Goal: Check status: Check status

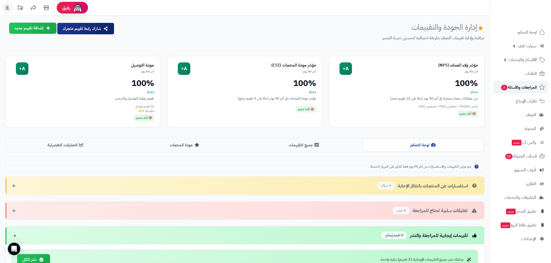
click at [528, 88] on span "المراجعات والأسئلة 3" at bounding box center [518, 87] width 36 height 7
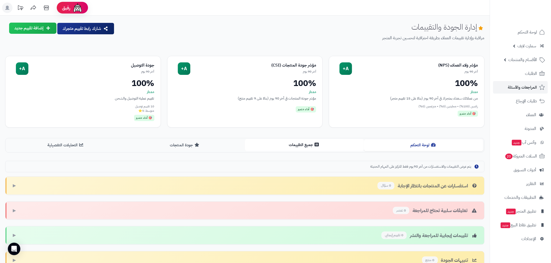
click at [280, 148] on button "جميع التقييمات" at bounding box center [304, 145] width 119 height 12
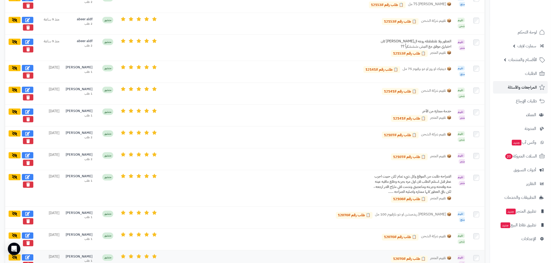
scroll to position [270, 0]
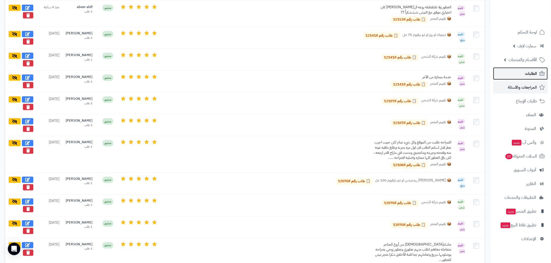
click at [526, 77] on span "الطلبات" at bounding box center [531, 73] width 12 height 7
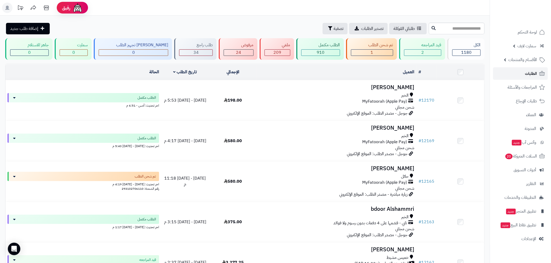
click at [529, 69] on link "الطلبات" at bounding box center [520, 73] width 55 height 12
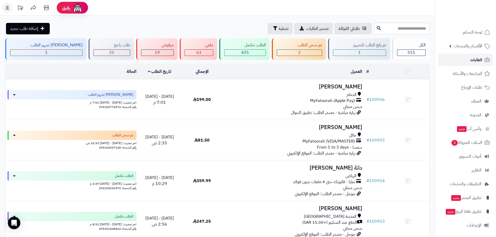
click at [470, 62] on span "الطلبات" at bounding box center [476, 59] width 12 height 7
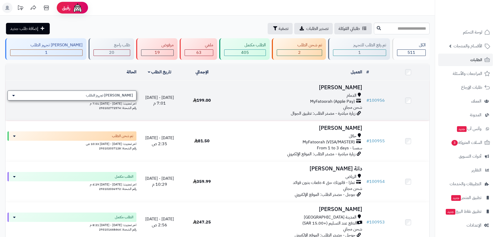
click at [108, 96] on span "[PERSON_NAME] تجهيز الطلب" at bounding box center [109, 95] width 47 height 5
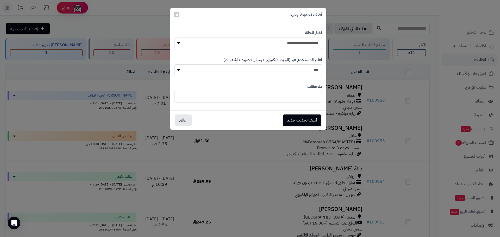
click at [289, 47] on select "**********" at bounding box center [248, 43] width 148 height 12
select select "*"
click at [174, 37] on select "**********" at bounding box center [248, 43] width 148 height 12
click at [302, 121] on button "أضف تحديث جديد" at bounding box center [302, 119] width 39 height 11
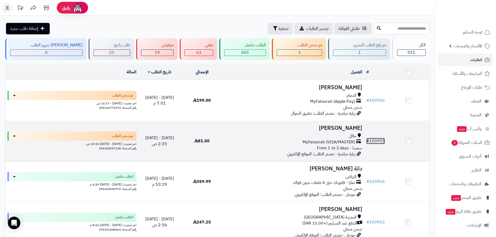
click at [373, 141] on link "# 100955" at bounding box center [375, 141] width 18 height 6
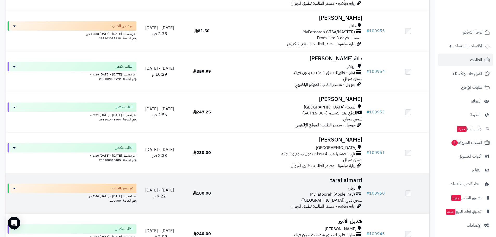
scroll to position [122, 0]
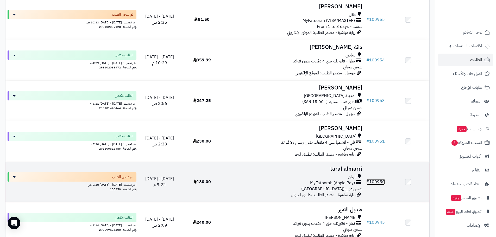
click at [384, 179] on link "# 100950" at bounding box center [375, 182] width 18 height 6
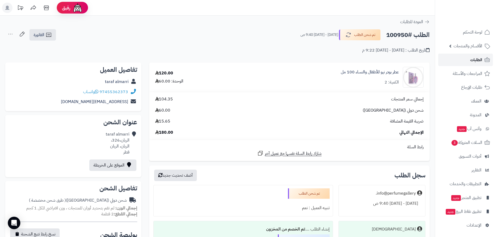
click at [465, 63] on link "الطلبات" at bounding box center [465, 60] width 55 height 12
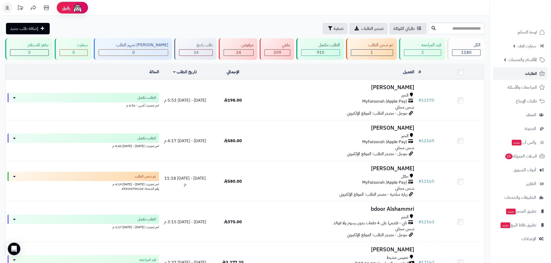
click at [526, 75] on span "الطلبات" at bounding box center [531, 73] width 12 height 7
